Goal: Check status: Check status

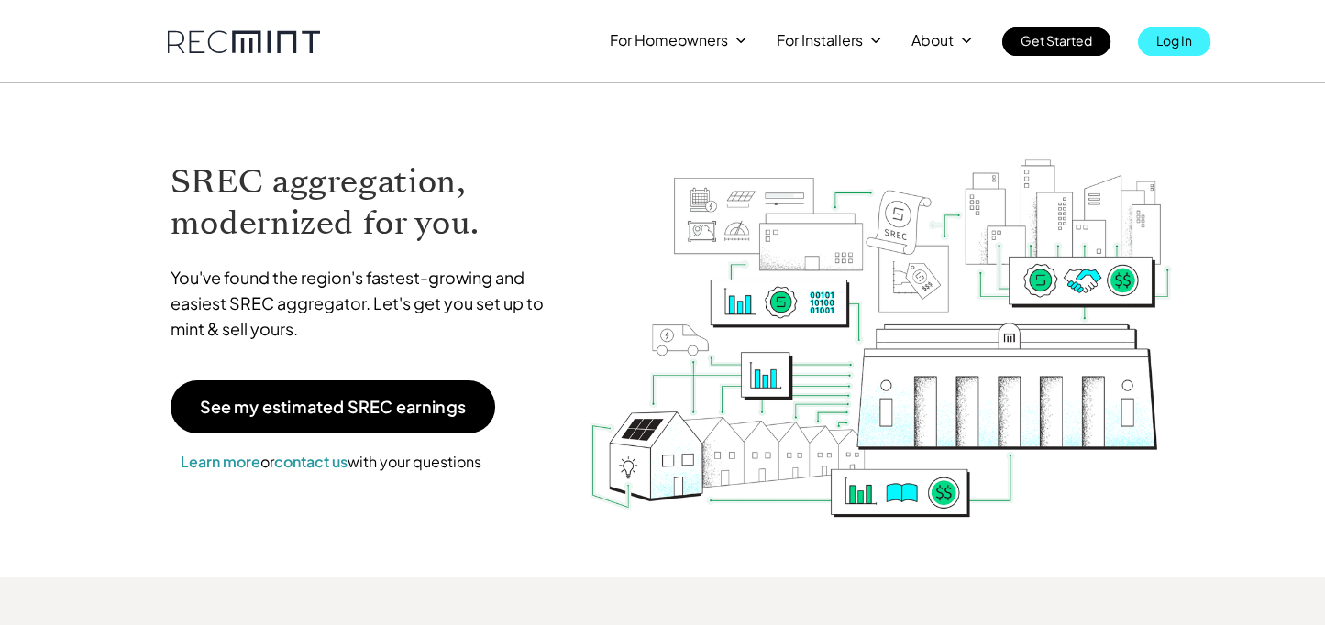
click at [1167, 38] on p "Log In" at bounding box center [1174, 41] width 36 height 26
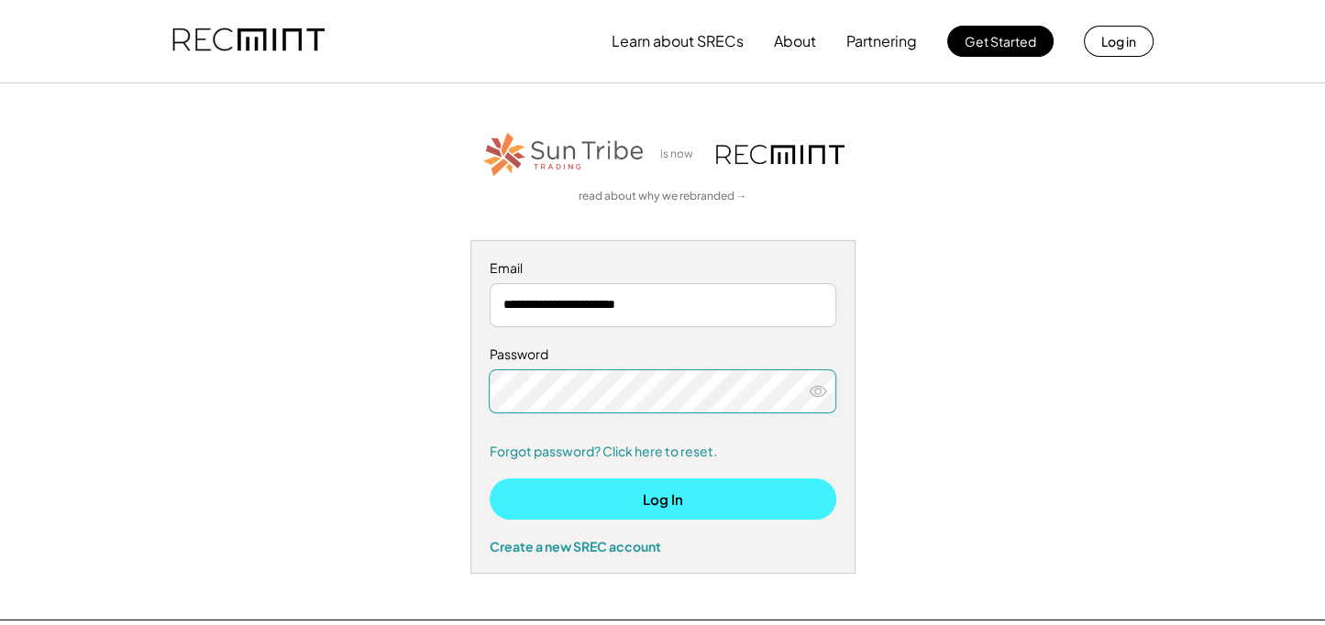
click at [662, 503] on button "Log In" at bounding box center [663, 499] width 347 height 41
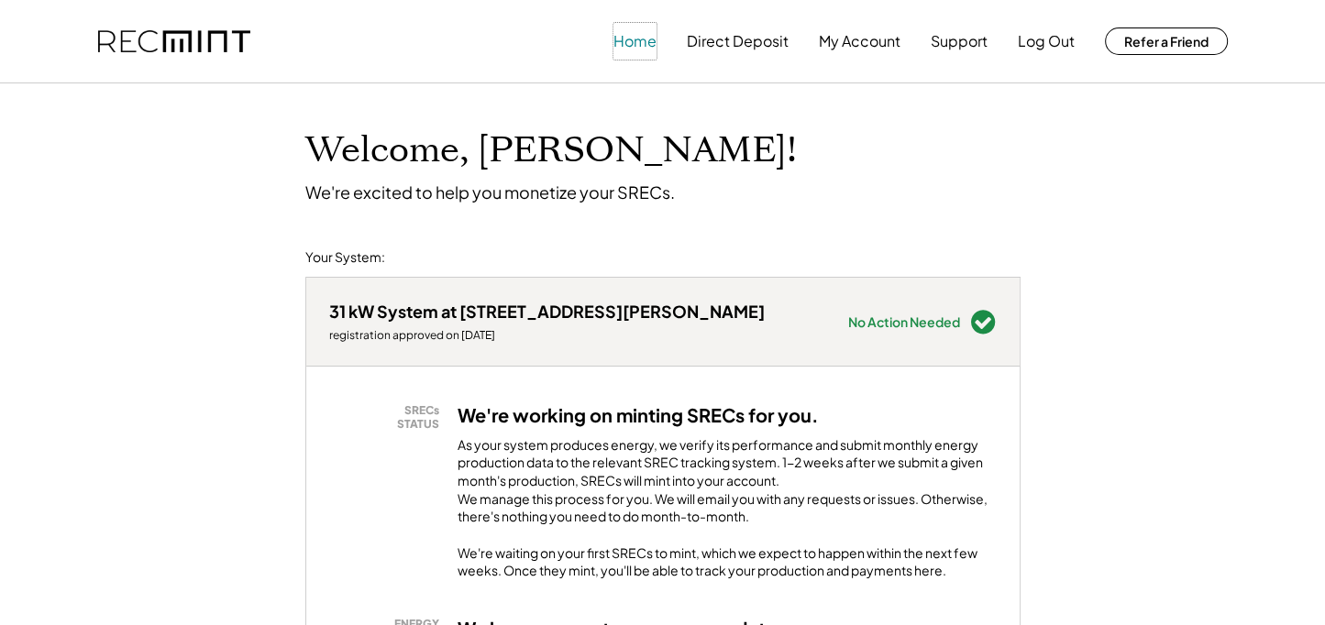
click at [637, 45] on button "Home" at bounding box center [635, 41] width 43 height 37
click at [869, 46] on button "My Account" at bounding box center [860, 41] width 82 height 37
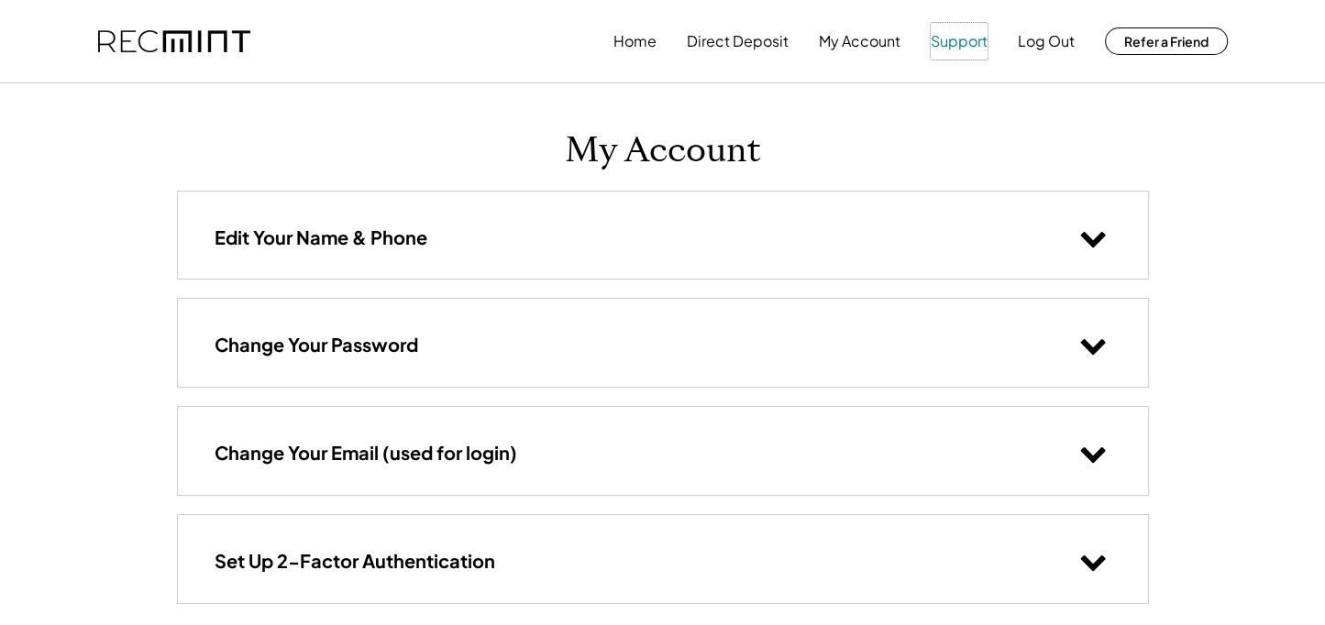
click at [960, 45] on button "Support" at bounding box center [959, 41] width 57 height 37
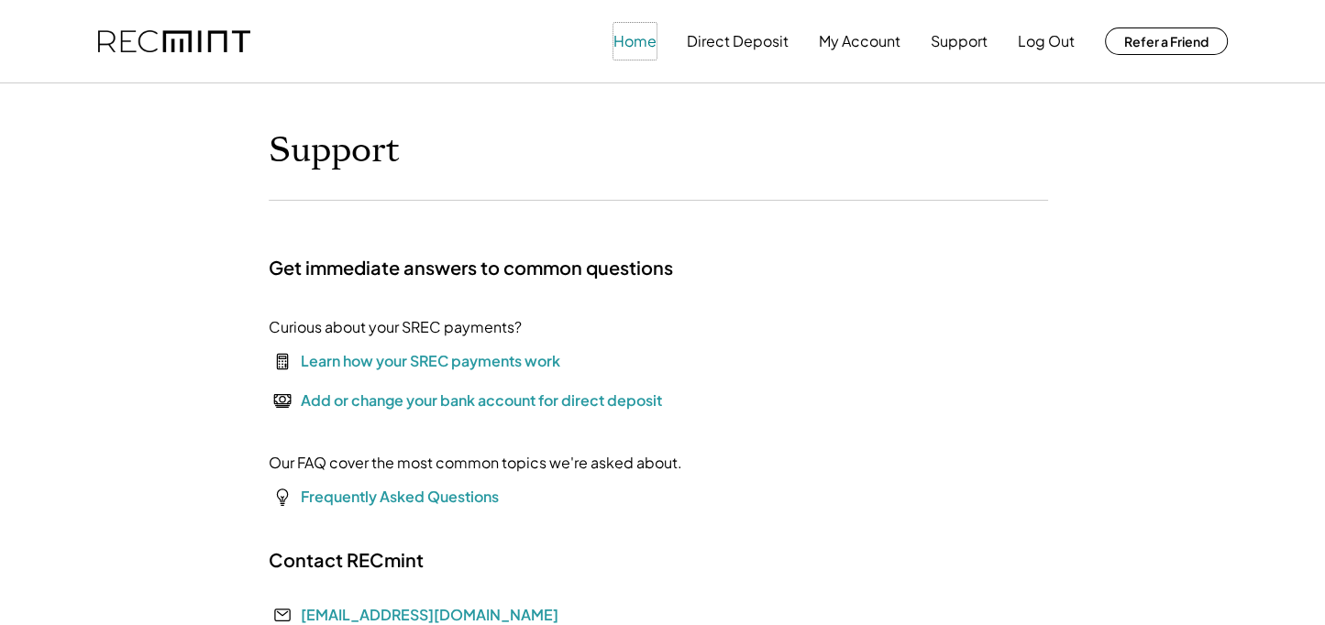
click at [633, 41] on button "Home" at bounding box center [635, 41] width 43 height 37
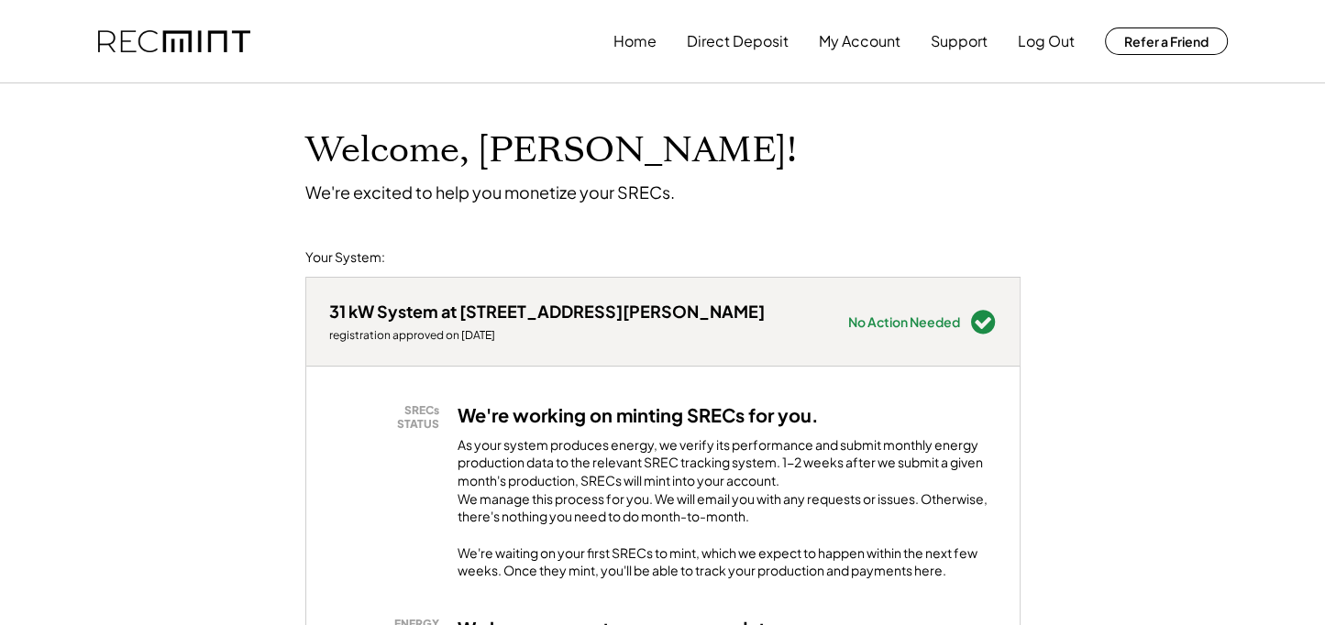
click at [478, 317] on div "31 kW System at [STREET_ADDRESS][PERSON_NAME]" at bounding box center [547, 311] width 436 height 21
click at [485, 415] on h3 "We're working on minting SRECs for you." at bounding box center [638, 416] width 361 height 24
click at [725, 42] on button "Direct Deposit" at bounding box center [738, 41] width 102 height 37
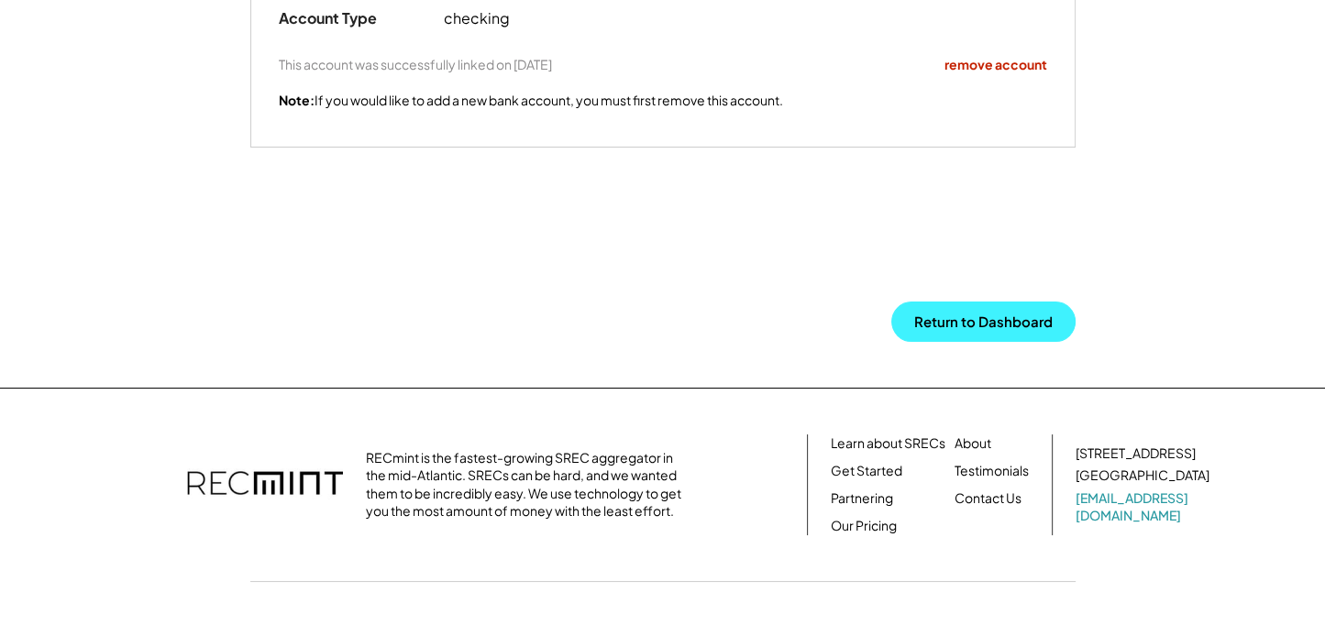
scroll to position [445, 0]
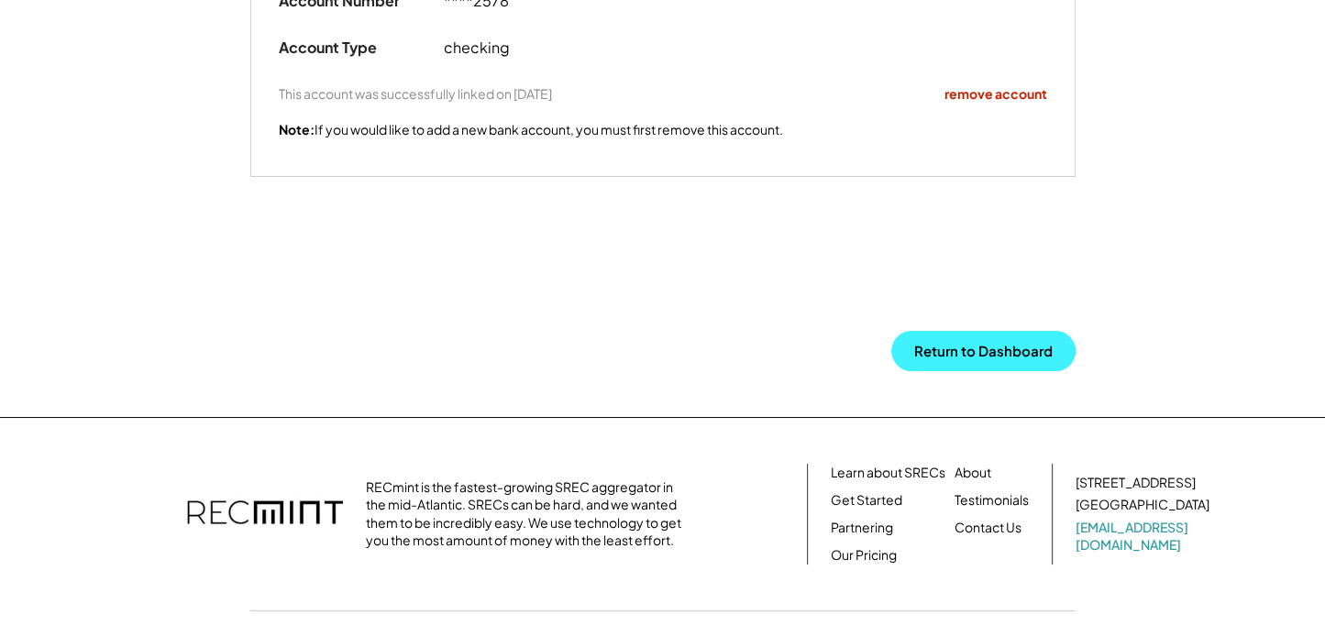
click at [949, 341] on button "Return to Dashboard" at bounding box center [983, 351] width 184 height 40
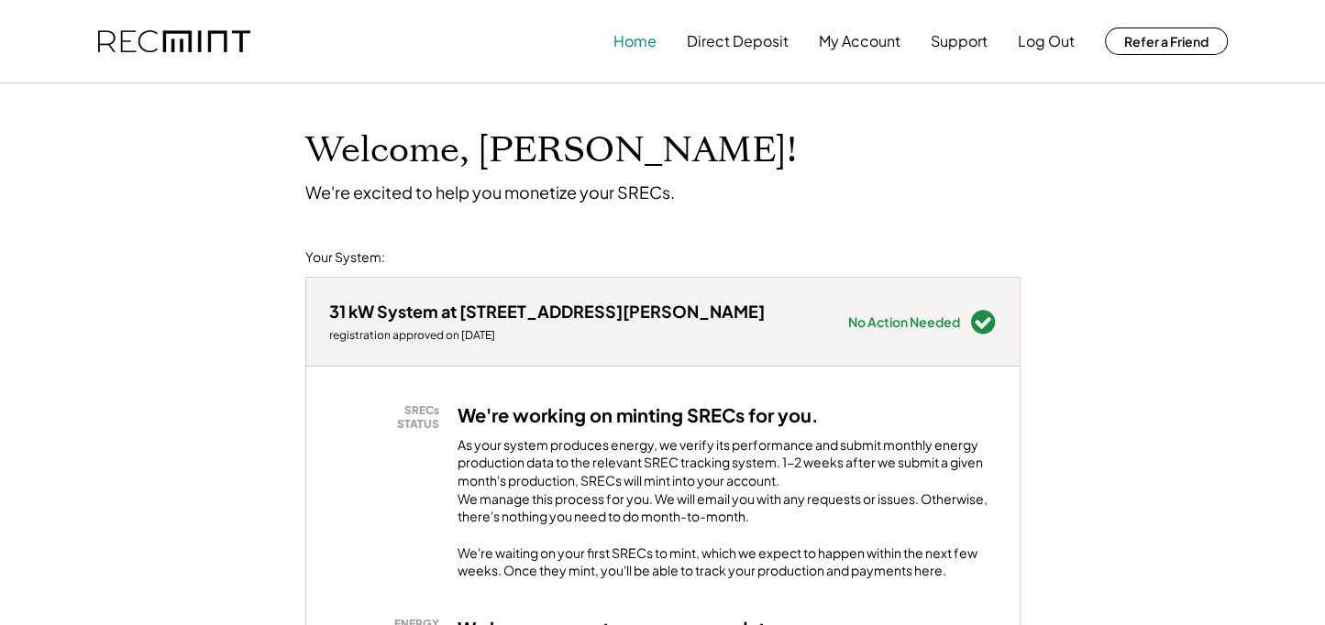
click at [628, 39] on button "Home" at bounding box center [635, 41] width 43 height 37
click at [965, 141] on div "Welcome, [PERSON_NAME]! We're excited to help you monetize your SRECs." at bounding box center [663, 142] width 752 height 119
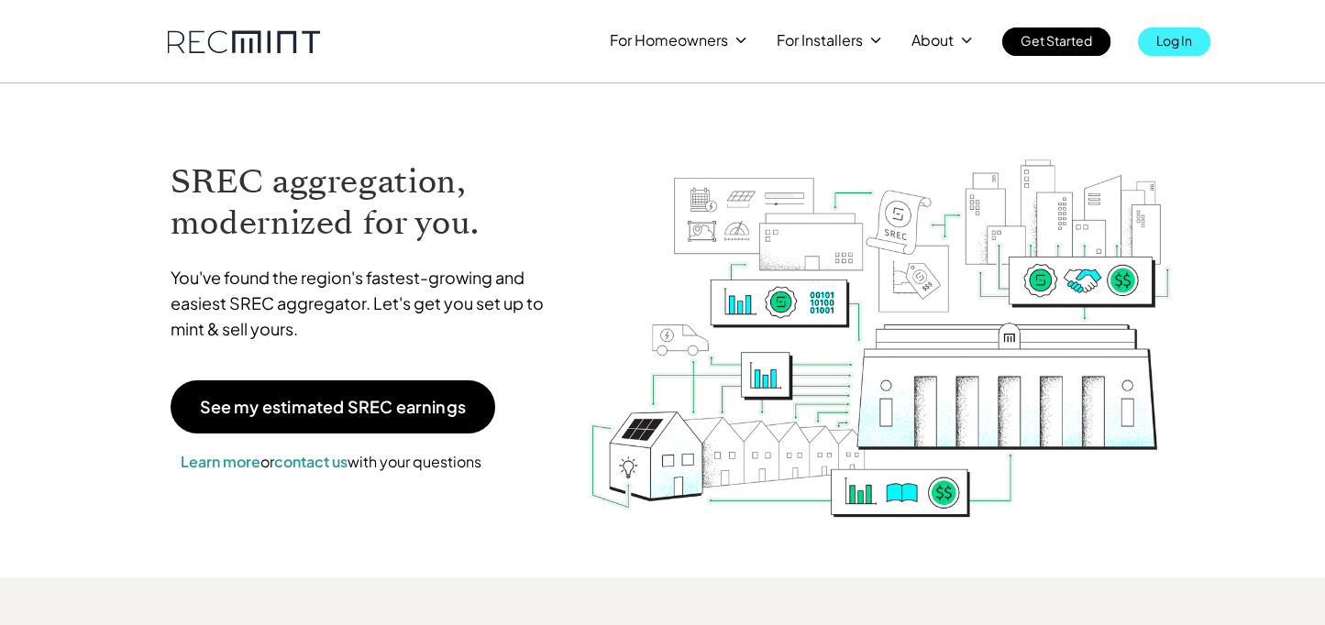
click at [1172, 42] on p "Log In" at bounding box center [1174, 41] width 36 height 26
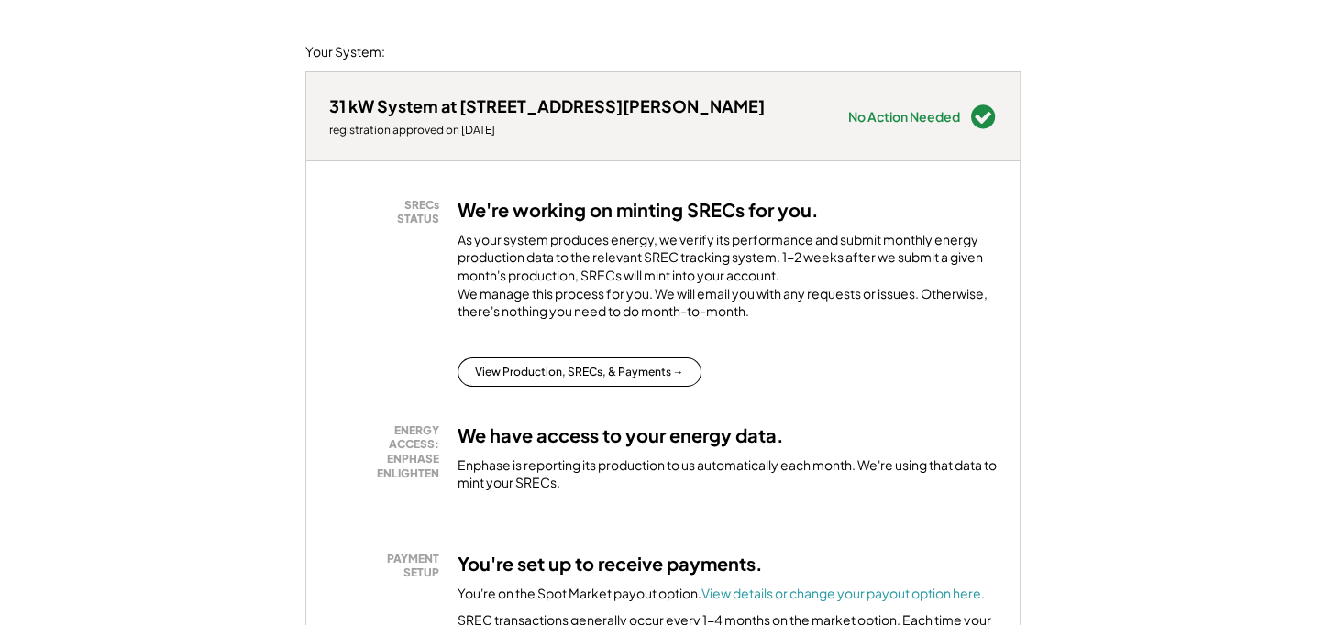
scroll to position [275, 0]
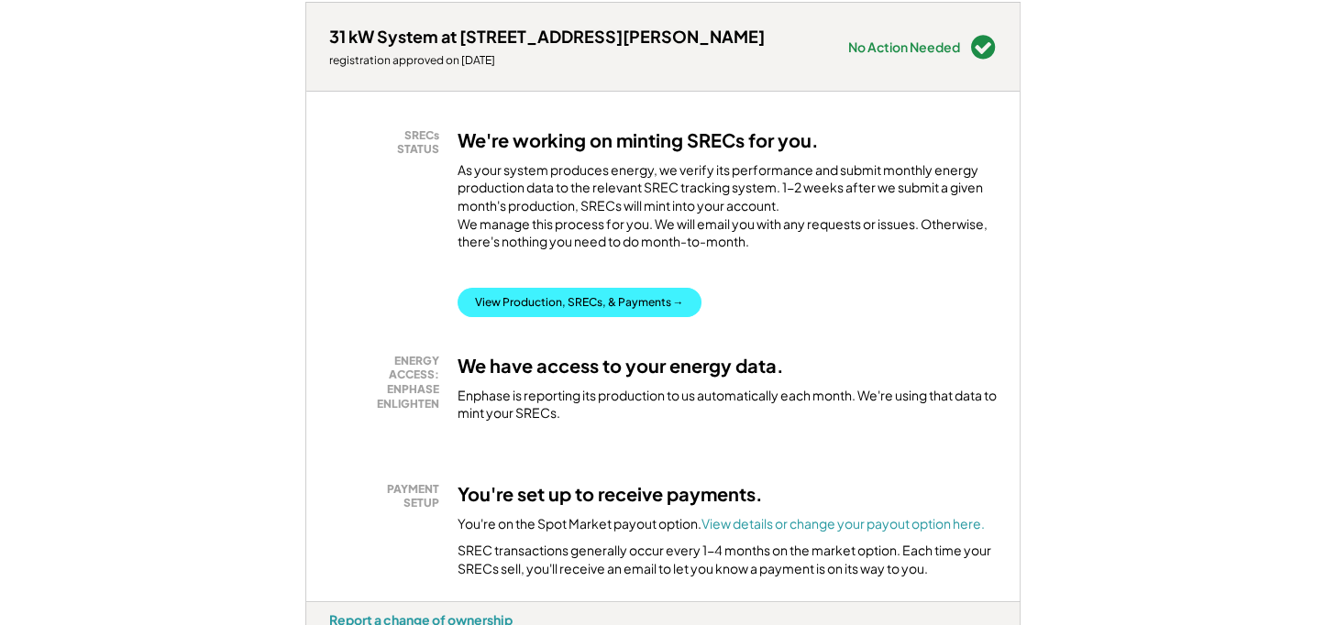
click at [539, 316] on button "View Production, SRECs, & Payments →" at bounding box center [580, 302] width 244 height 29
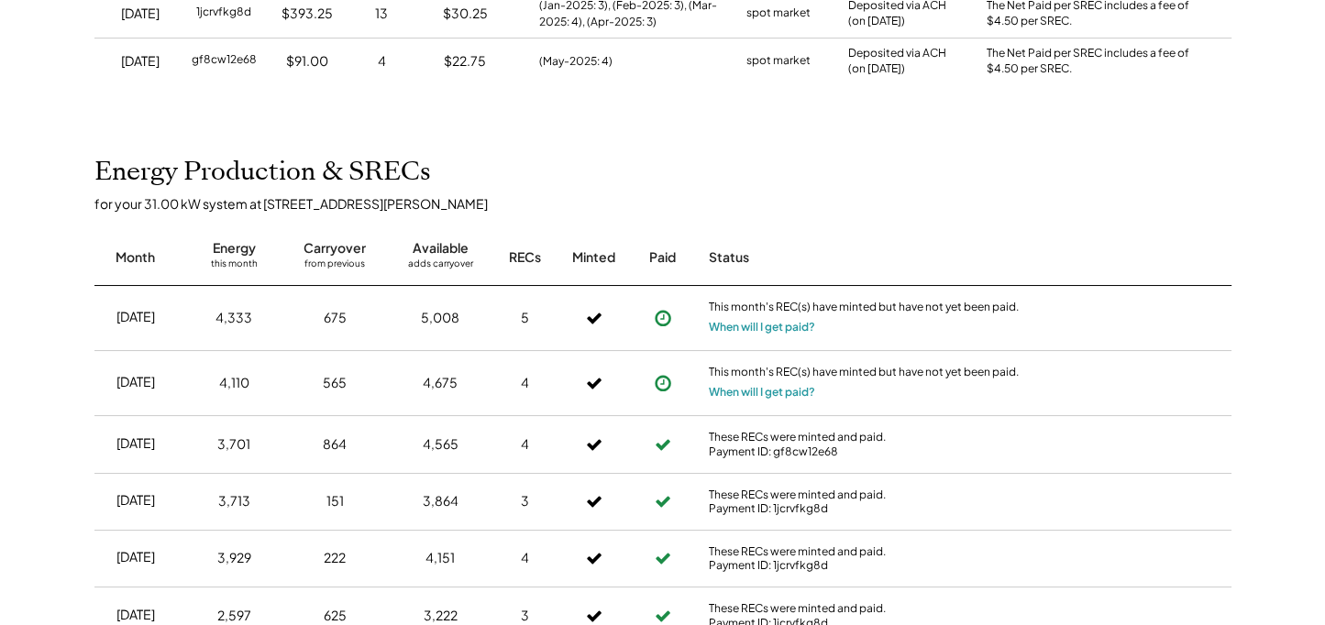
scroll to position [702, 0]
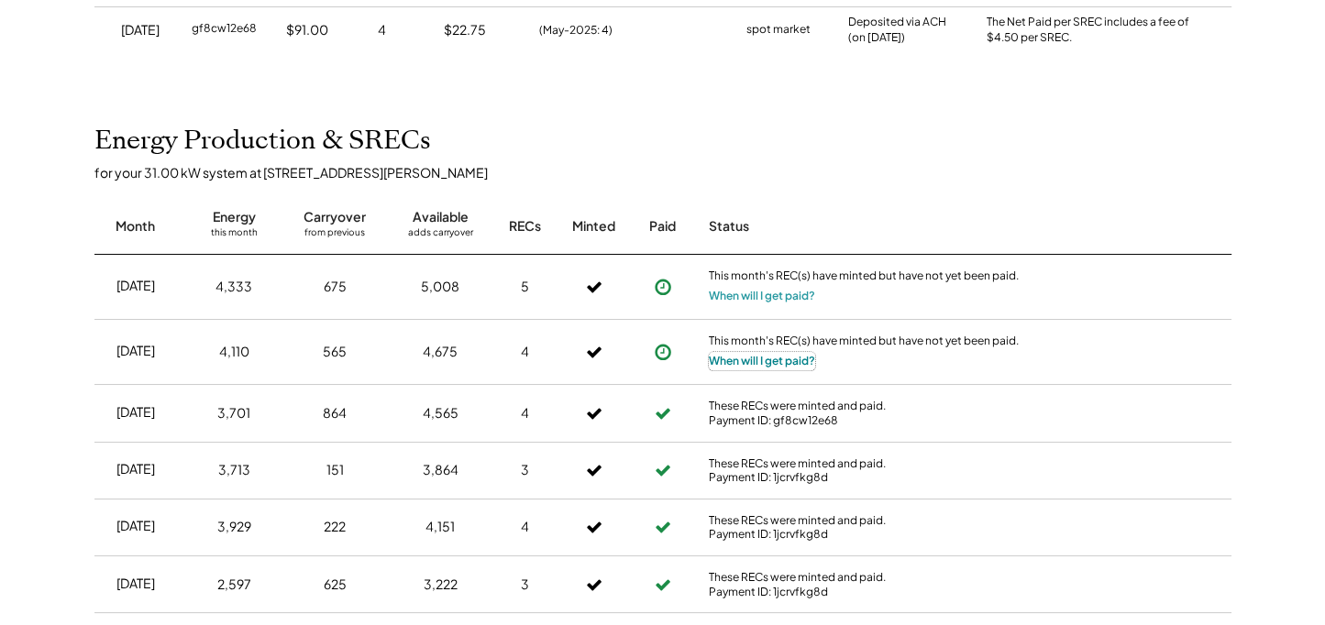
click at [769, 352] on button "When will I get paid?" at bounding box center [762, 361] width 106 height 18
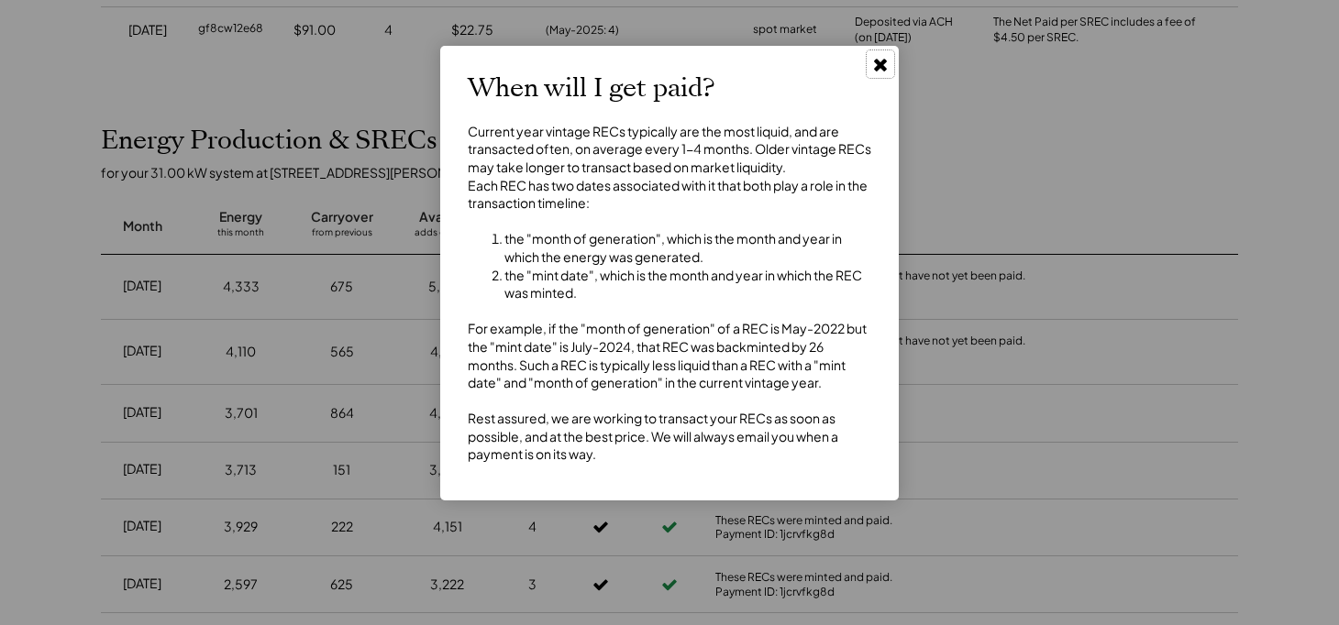
click at [874, 62] on icon at bounding box center [880, 64] width 18 height 18
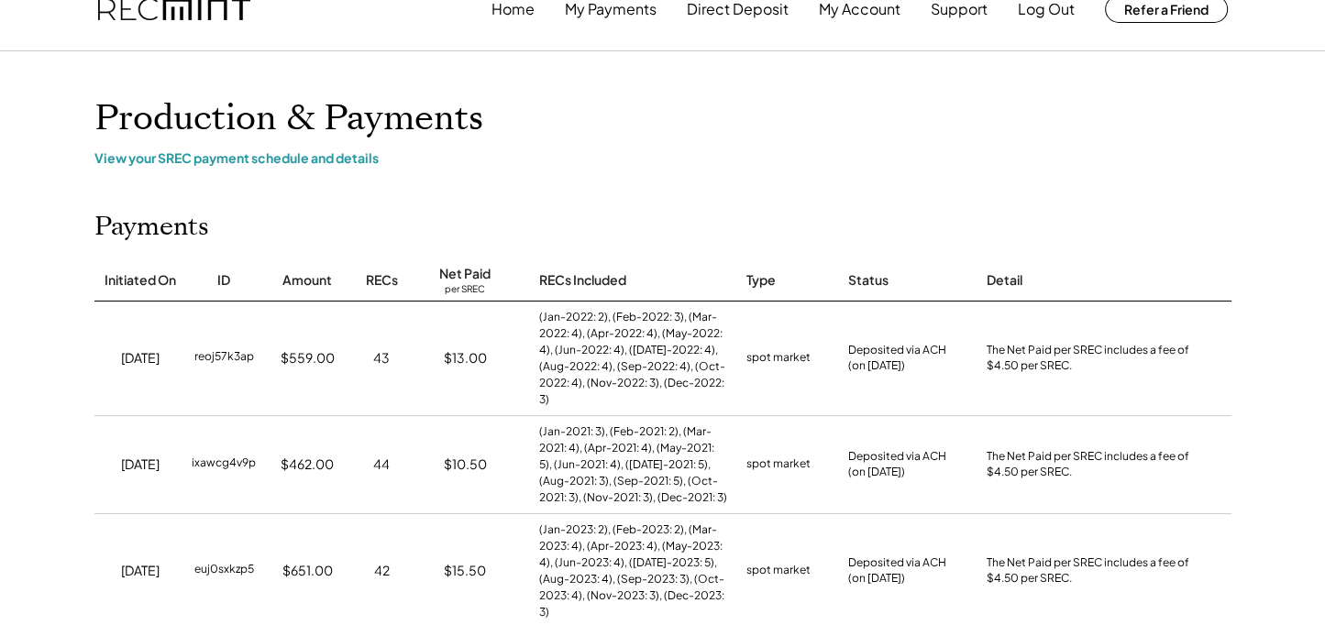
scroll to position [0, 0]
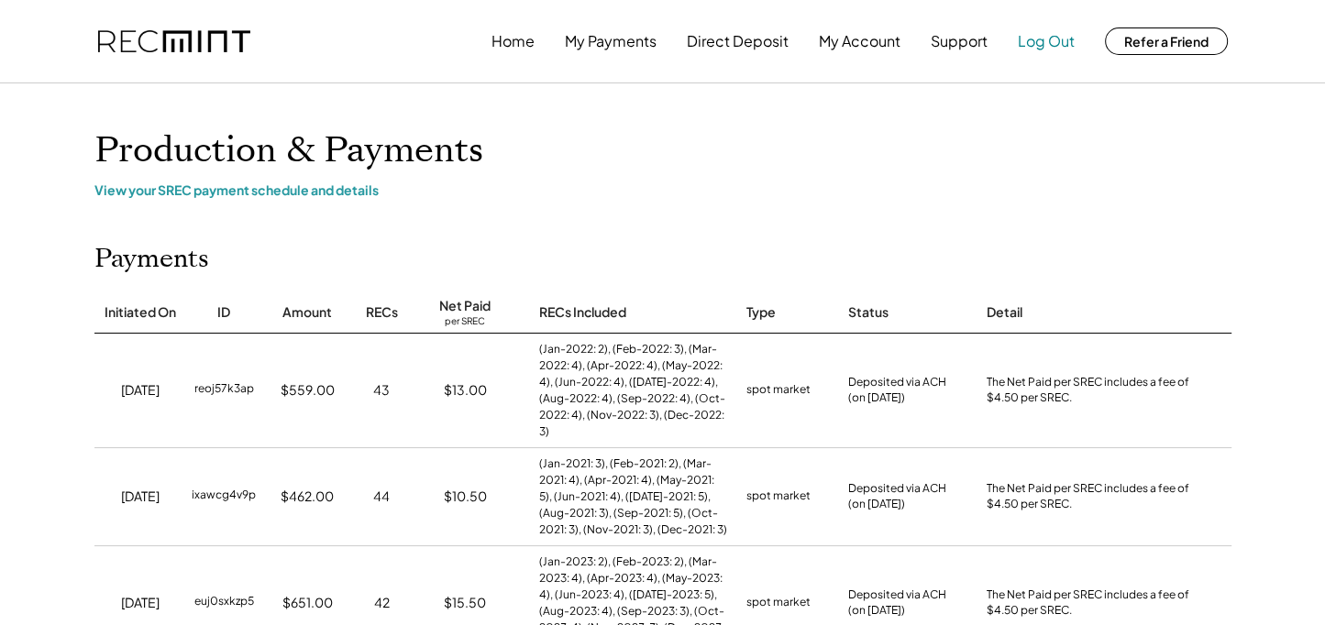
click at [1049, 43] on button "Log Out" at bounding box center [1046, 41] width 57 height 37
